Goal: Information Seeking & Learning: Check status

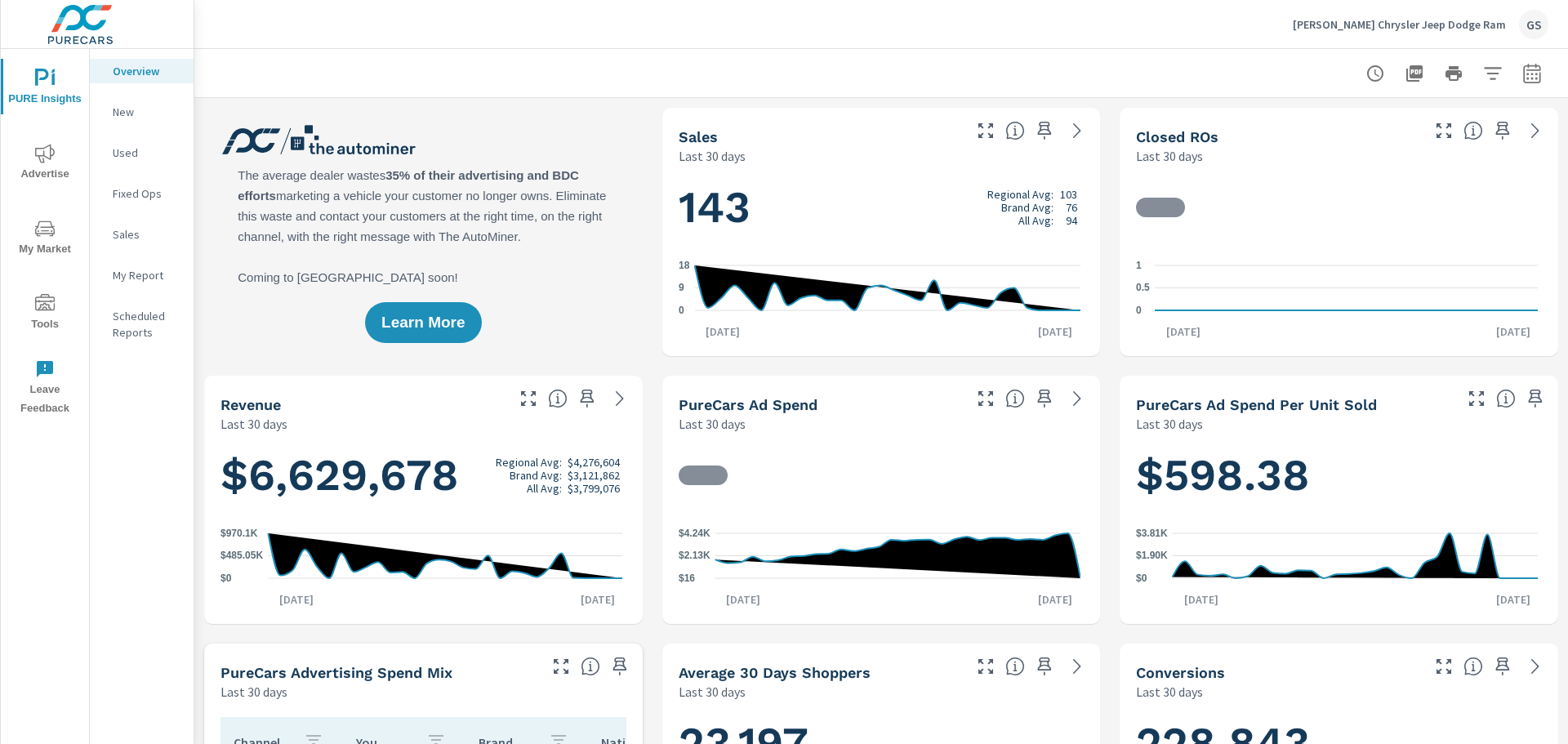
click at [1523, 69] on icon "button" at bounding box center [1532, 74] width 20 height 20
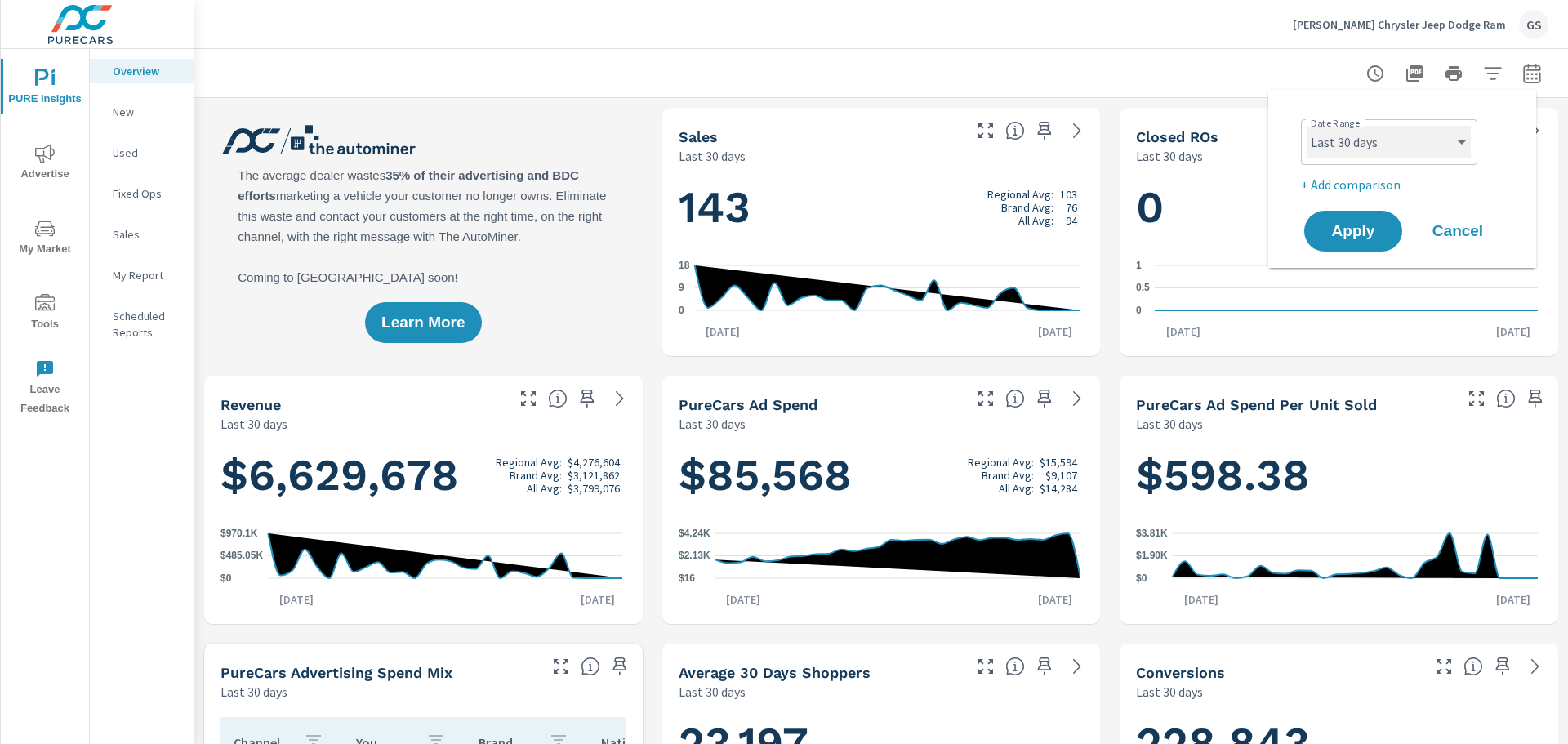
click at [1399, 136] on select "Custom Yesterday Last week Last 7 days Last 14 days Last 30 days Last 45 days L…" at bounding box center [1389, 142] width 164 height 33
click at [1308, 126] on select "Custom Yesterday Last week Last 7 days Last 14 days Last 30 days Last 45 days L…" at bounding box center [1389, 142] width 164 height 33
select select "custom"
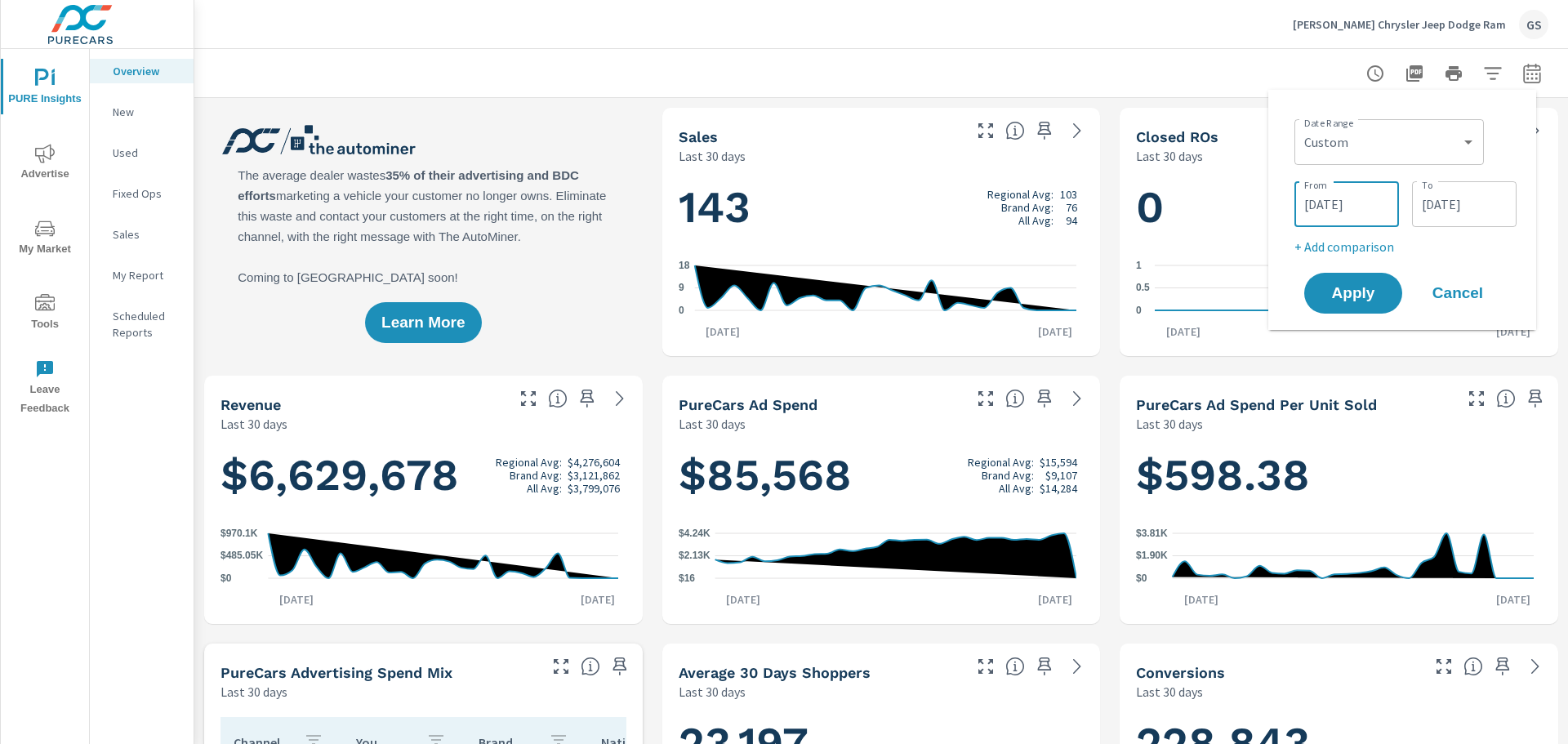
click at [1330, 207] on input "09/02/2025" at bounding box center [1346, 204] width 92 height 33
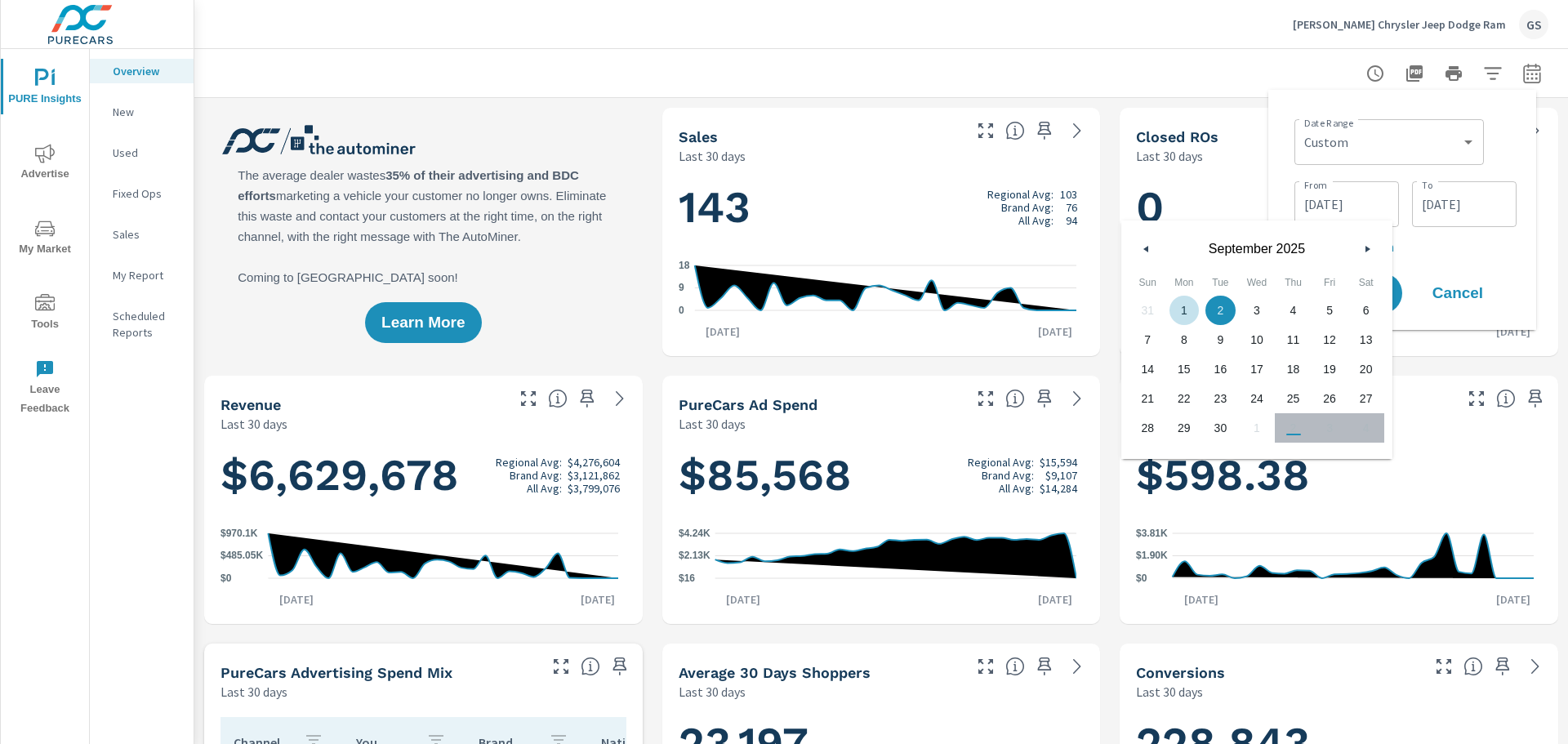
click at [1184, 307] on span "1" at bounding box center [1184, 311] width 36 height 21
click at [1335, 433] on div "31 1 2 3 4 5 6 7 8 9 10 11 12 13 14 15 16 17 18 19 20 21 22 23 24 25 26 27 28 2…" at bounding box center [1256, 370] width 255 height 147
click at [1182, 307] on span "1" at bounding box center [1184, 311] width 36 height 21
click at [1221, 428] on span "30" at bounding box center [1220, 428] width 36 height 21
click at [1193, 305] on span "1" at bounding box center [1184, 311] width 36 height 21
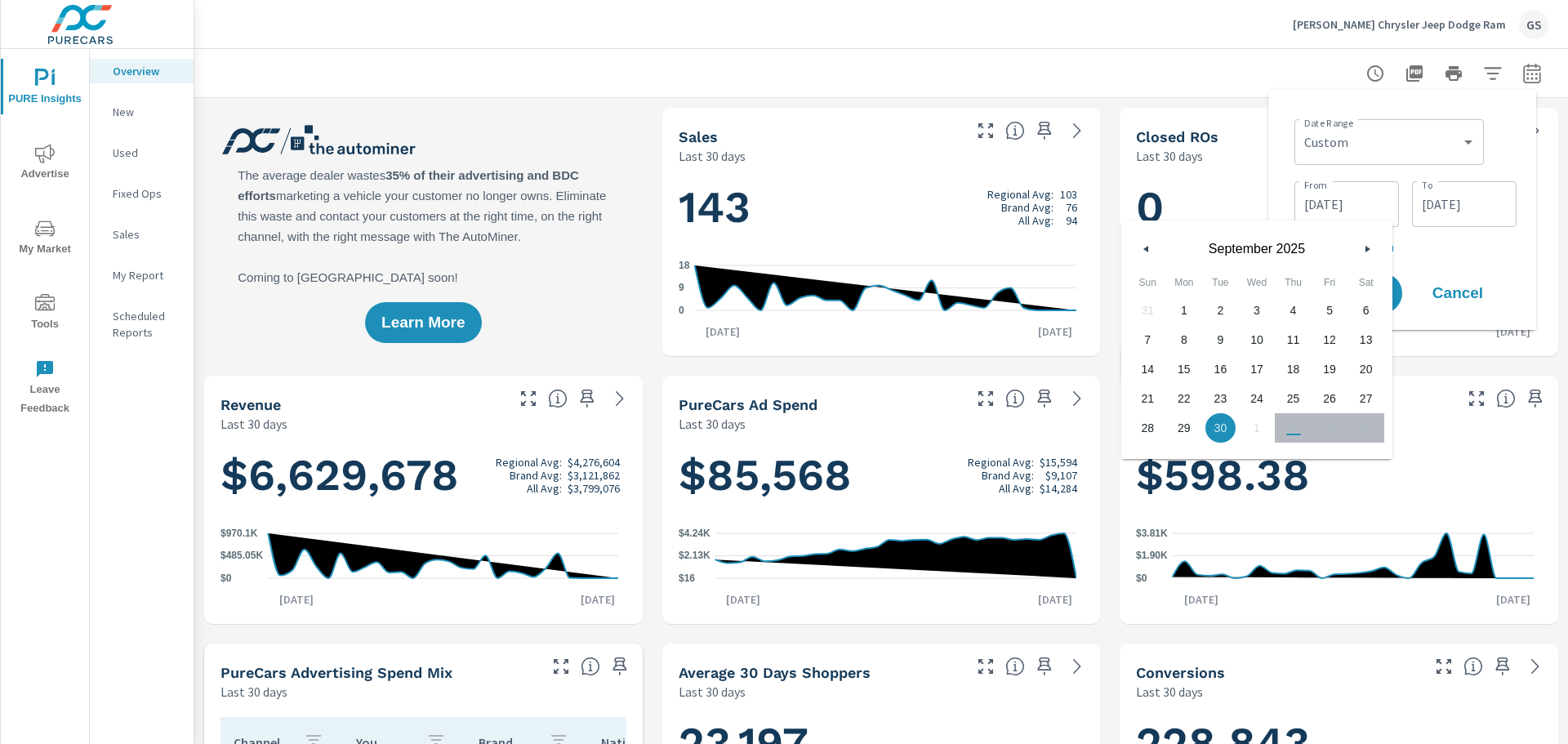
type input "09/01/2025"
click at [1456, 257] on div "Date Range Custom Yesterday Last week Last 7 days Last 14 days Last 30 days Las…" at bounding box center [1402, 209] width 241 height 214
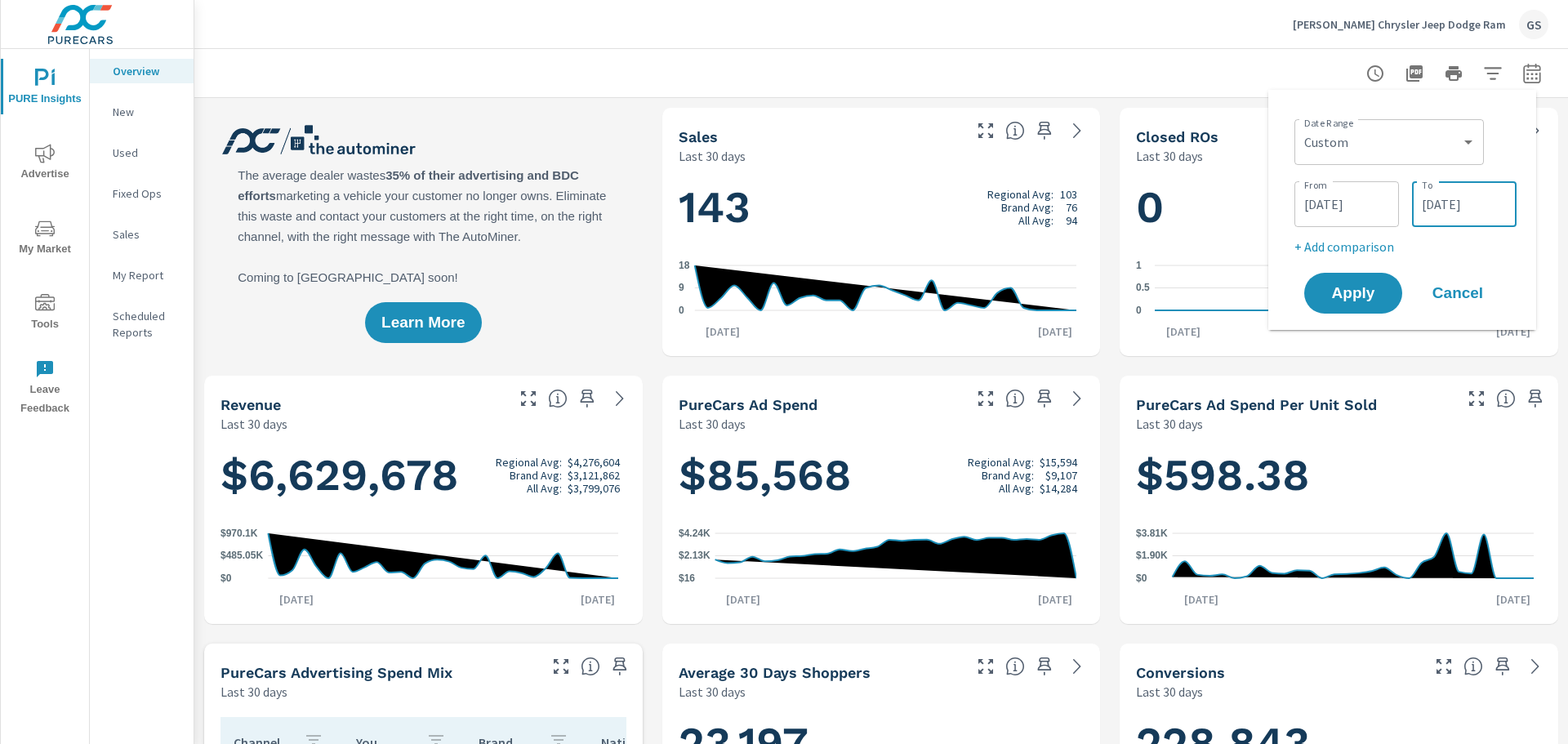
click at [1446, 203] on input "10/01/2025" at bounding box center [1464, 204] width 92 height 33
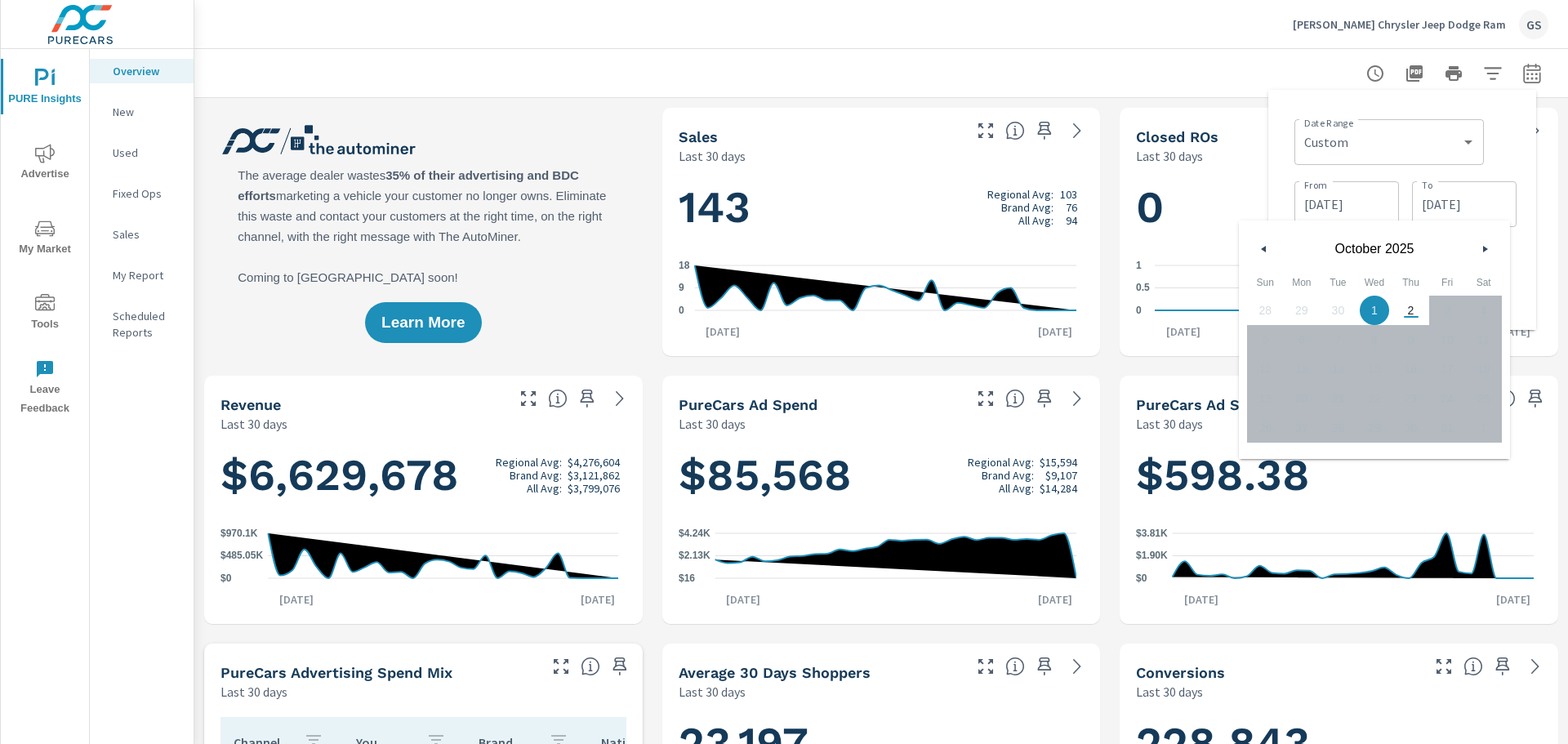
drag, startPoint x: 1257, startPoint y: 254, endPoint x: 1264, endPoint y: 258, distance: 8.1
click at [1258, 254] on button "button" at bounding box center [1265, 249] width 20 height 20
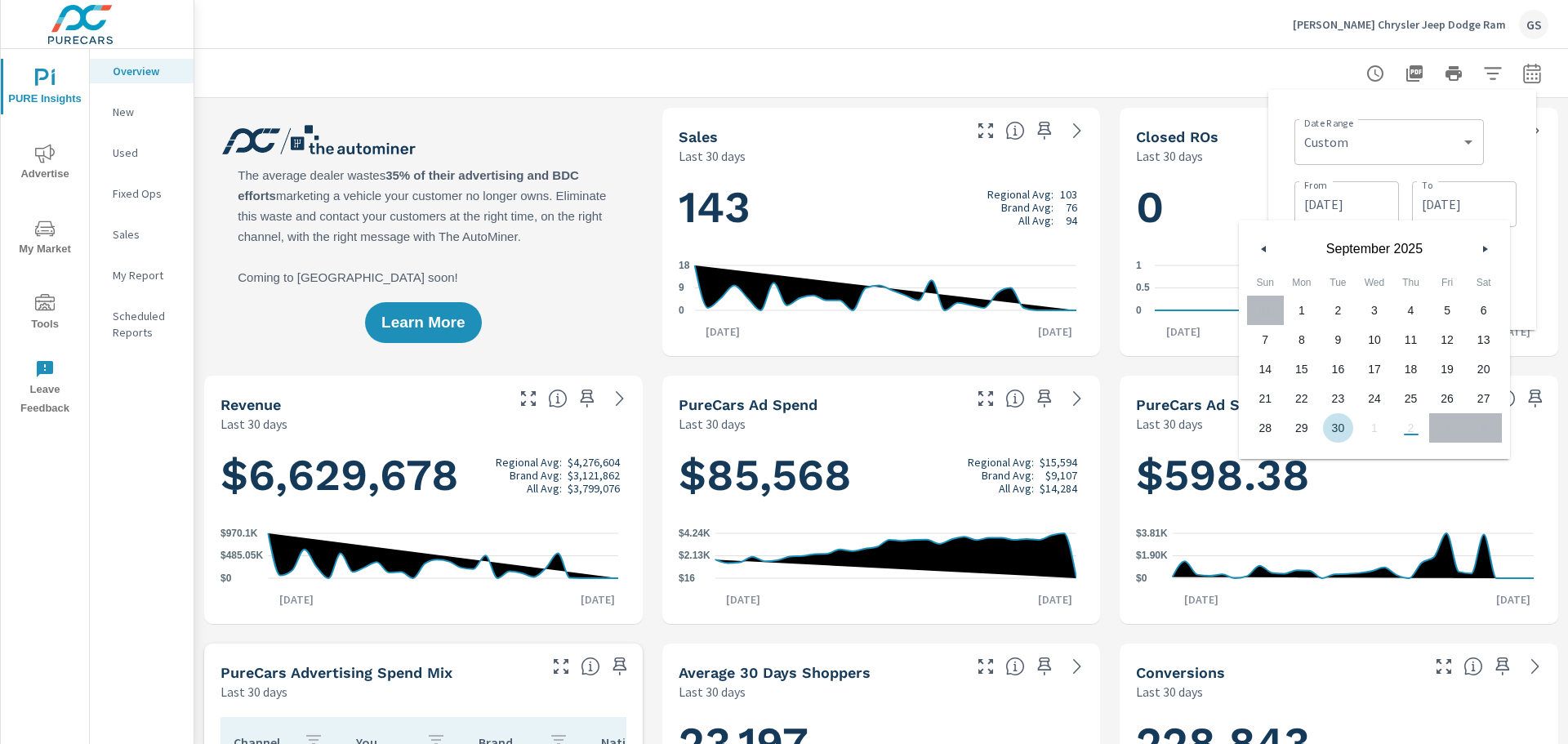
click at [1330, 433] on span "30" at bounding box center [1338, 428] width 36 height 21
type input "09/30/2025"
click at [1514, 155] on div "Date Range Custom Yesterday Last week Last 7 days Last 14 days Last 30 days Las…" at bounding box center [1405, 140] width 222 height 55
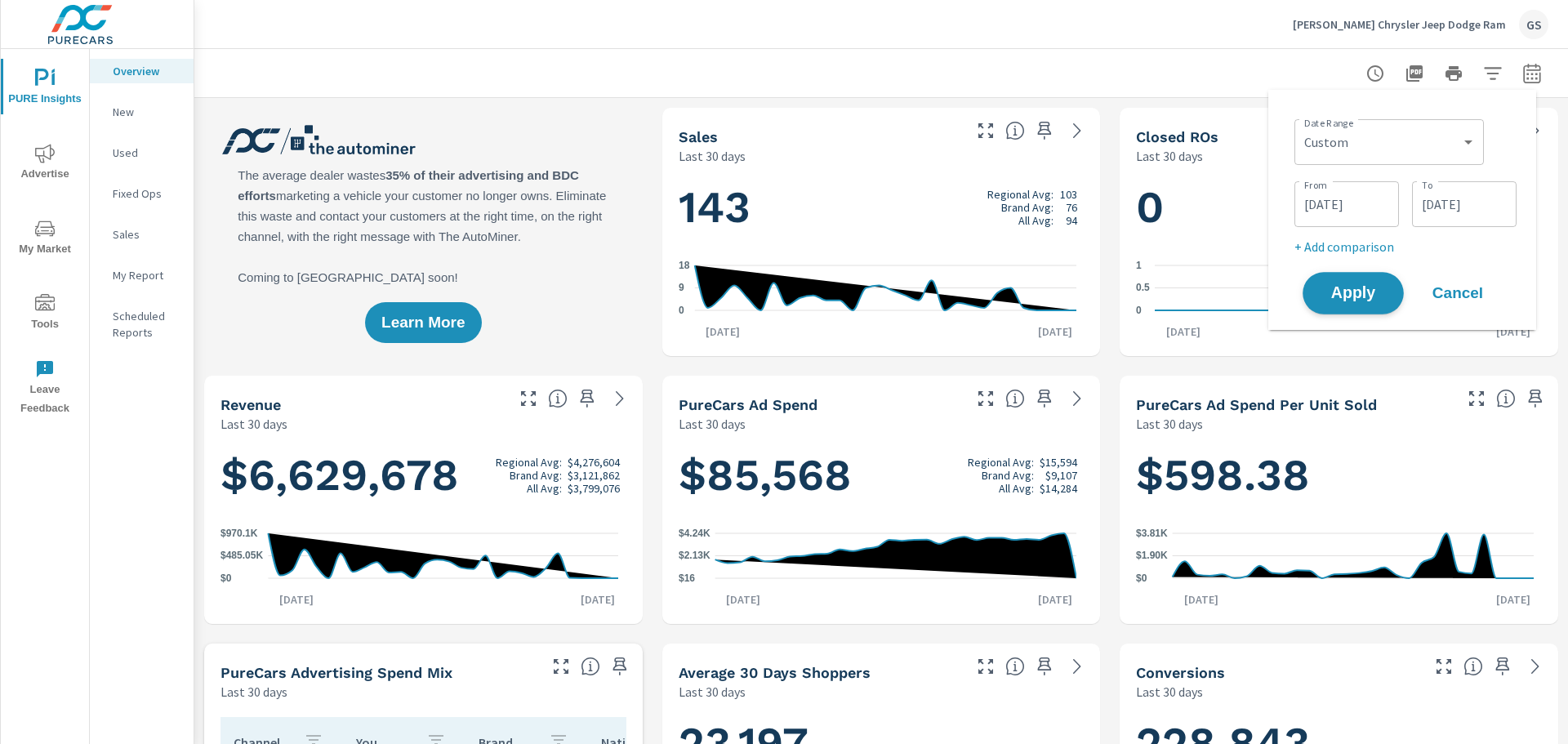
click at [1350, 297] on span "Apply" at bounding box center [1353, 293] width 67 height 16
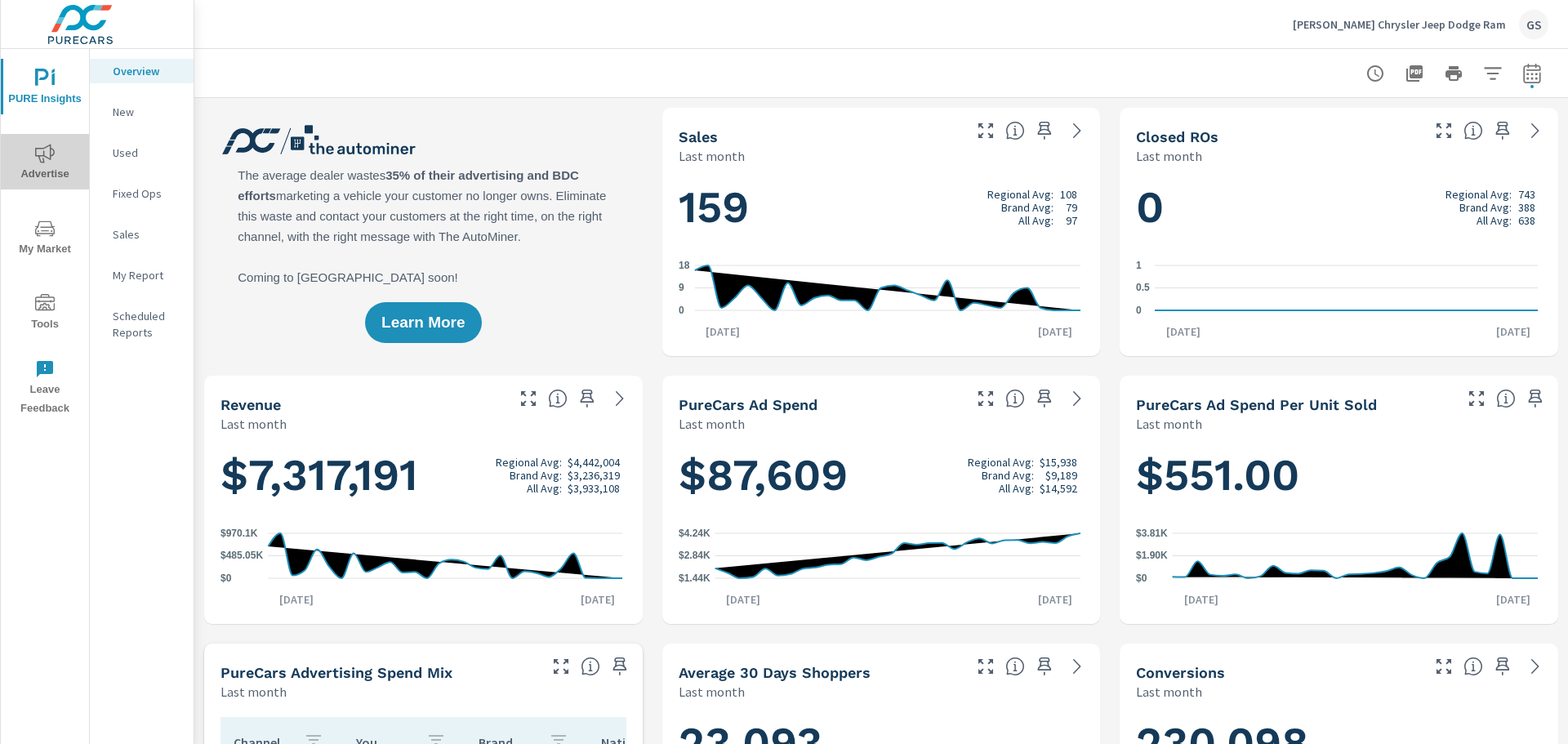
click at [44, 152] on icon "nav menu" at bounding box center [45, 153] width 20 height 19
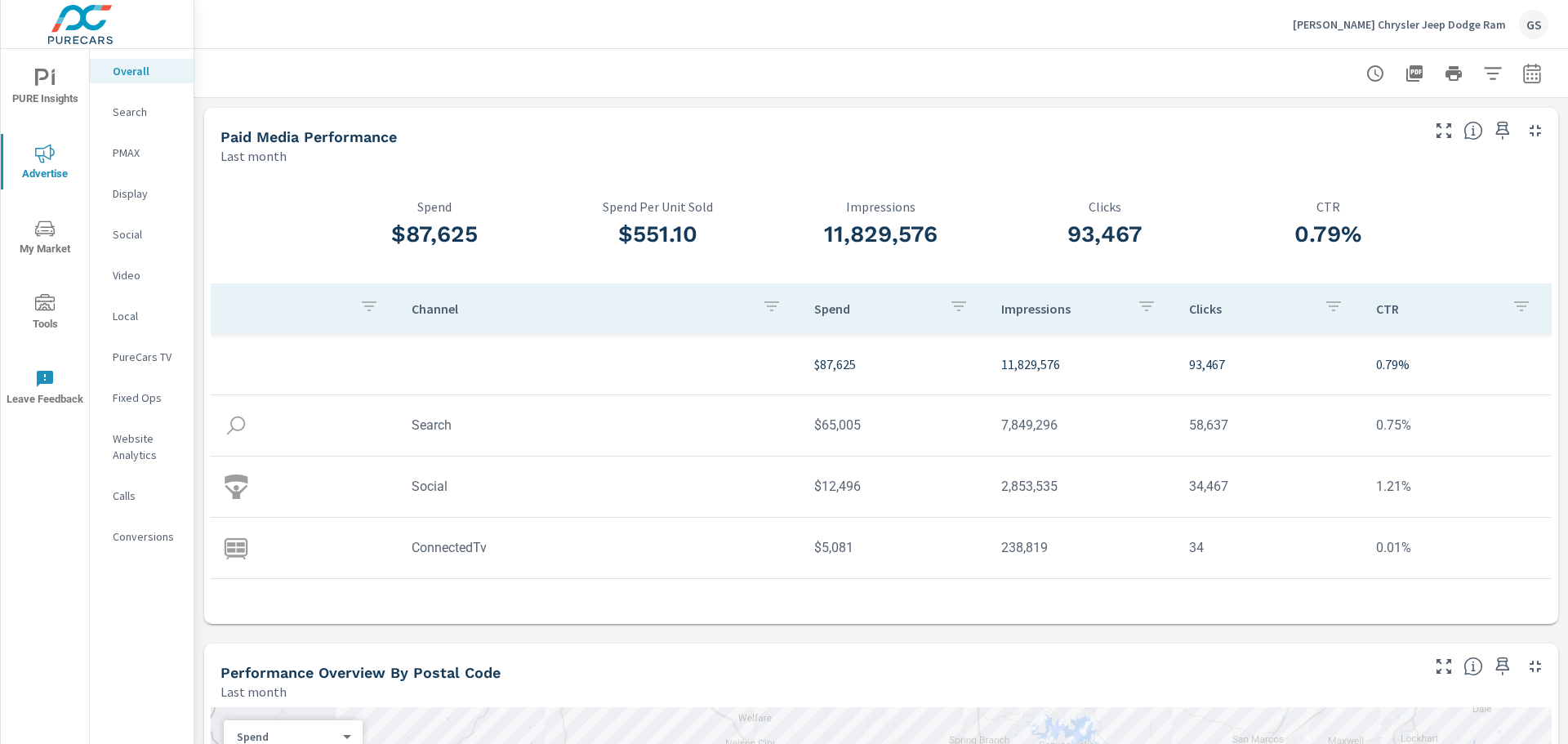
click at [1542, 17] on div "GS" at bounding box center [1534, 25] width 30 height 30
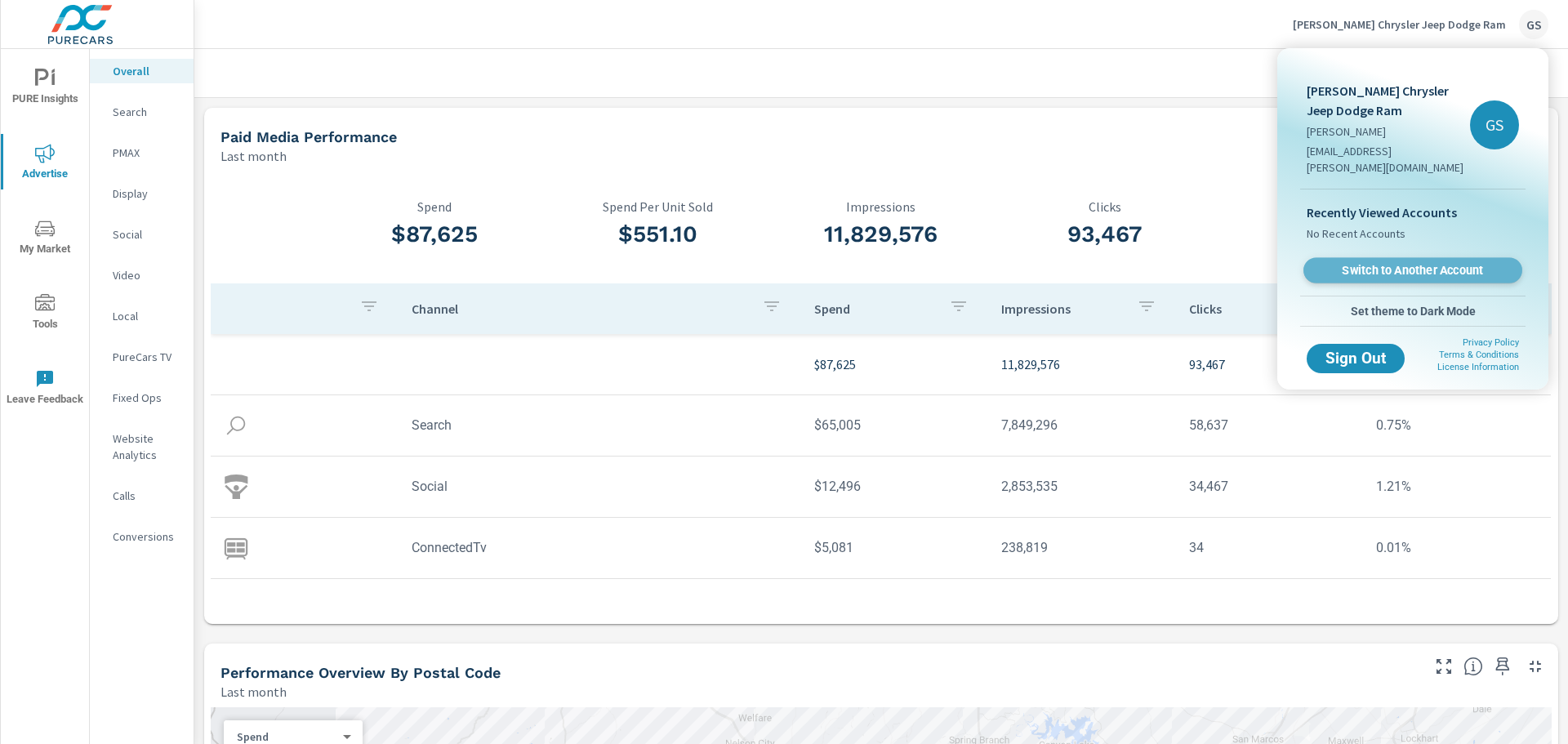
click at [1387, 263] on span "Switch to Another Account" at bounding box center [1413, 270] width 200 height 16
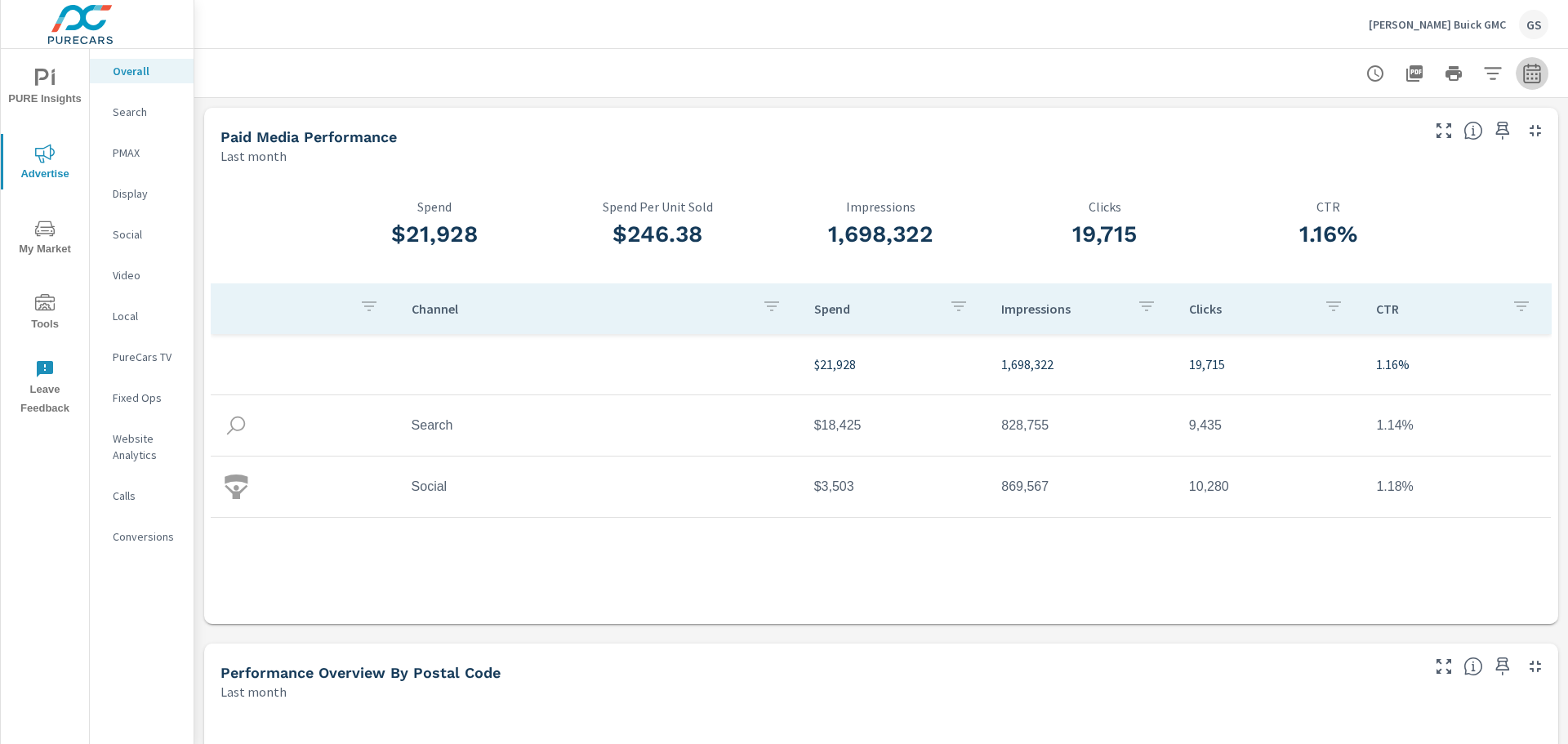
click at [1523, 77] on icon "button" at bounding box center [1532, 74] width 20 height 20
select select "Last month"
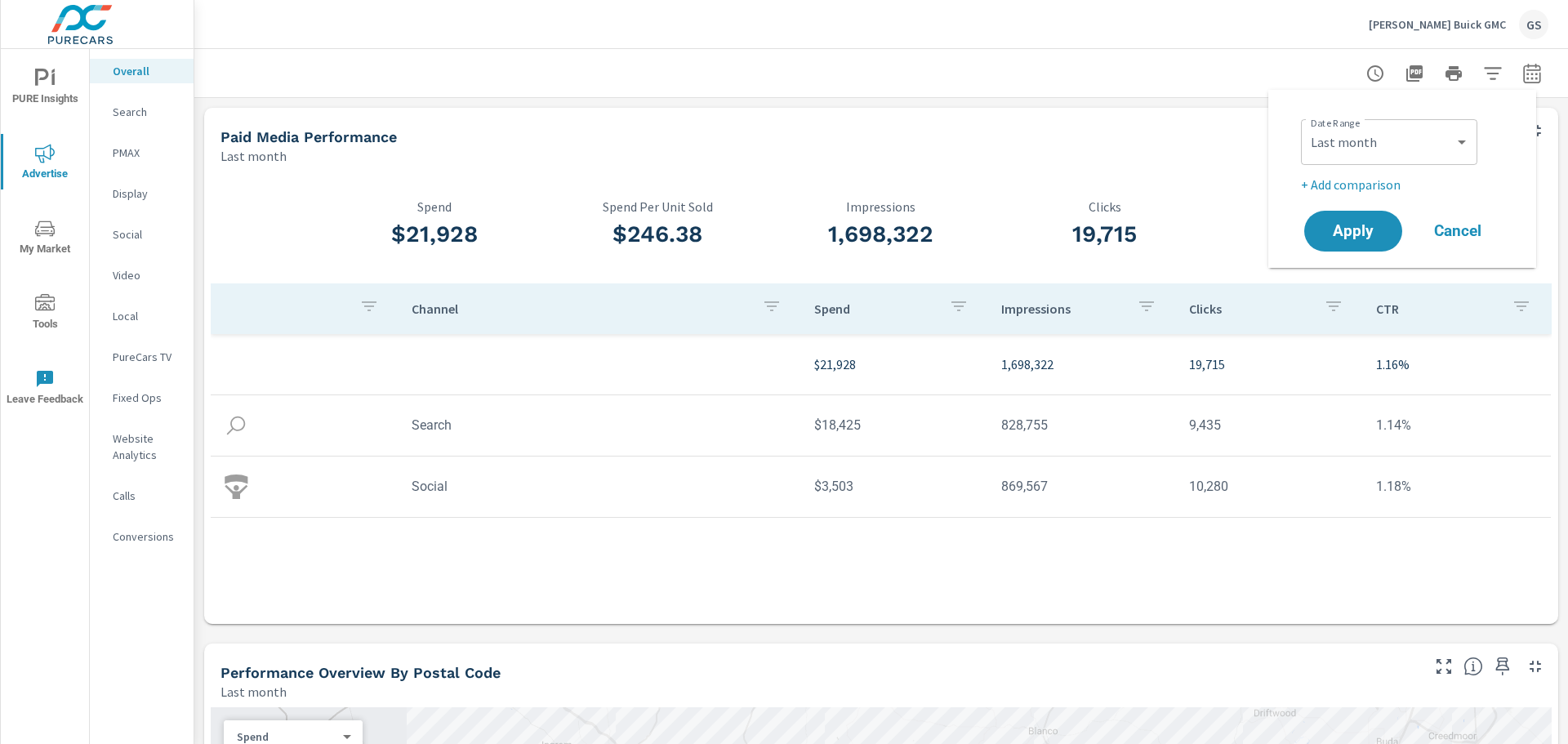
click at [1141, 33] on div "[PERSON_NAME] Buick GMC GS" at bounding box center [881, 24] width 1334 height 48
